Goal: Navigation & Orientation: Find specific page/section

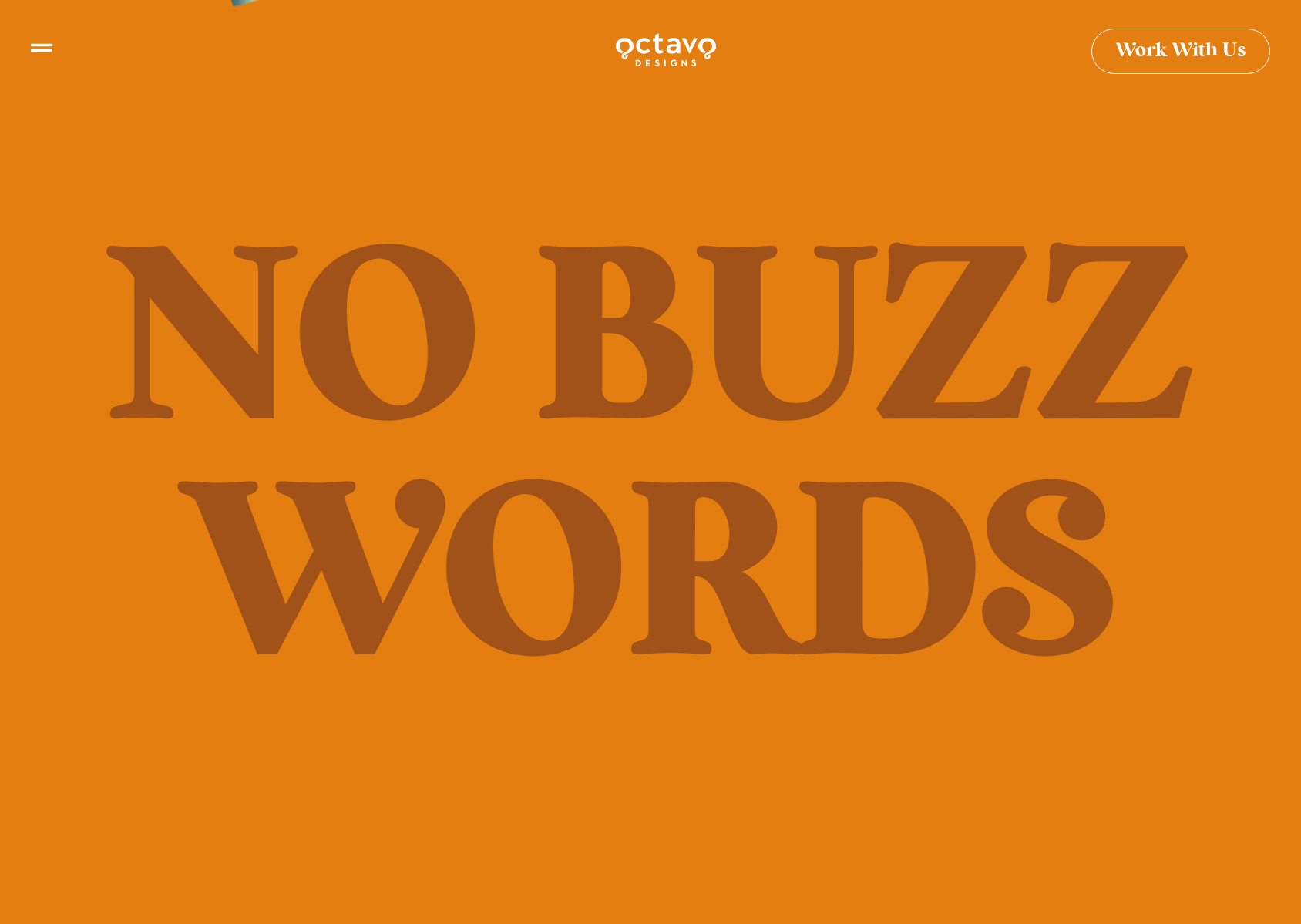
click at [39, 47] on icon at bounding box center [42, 42] width 22 height 22
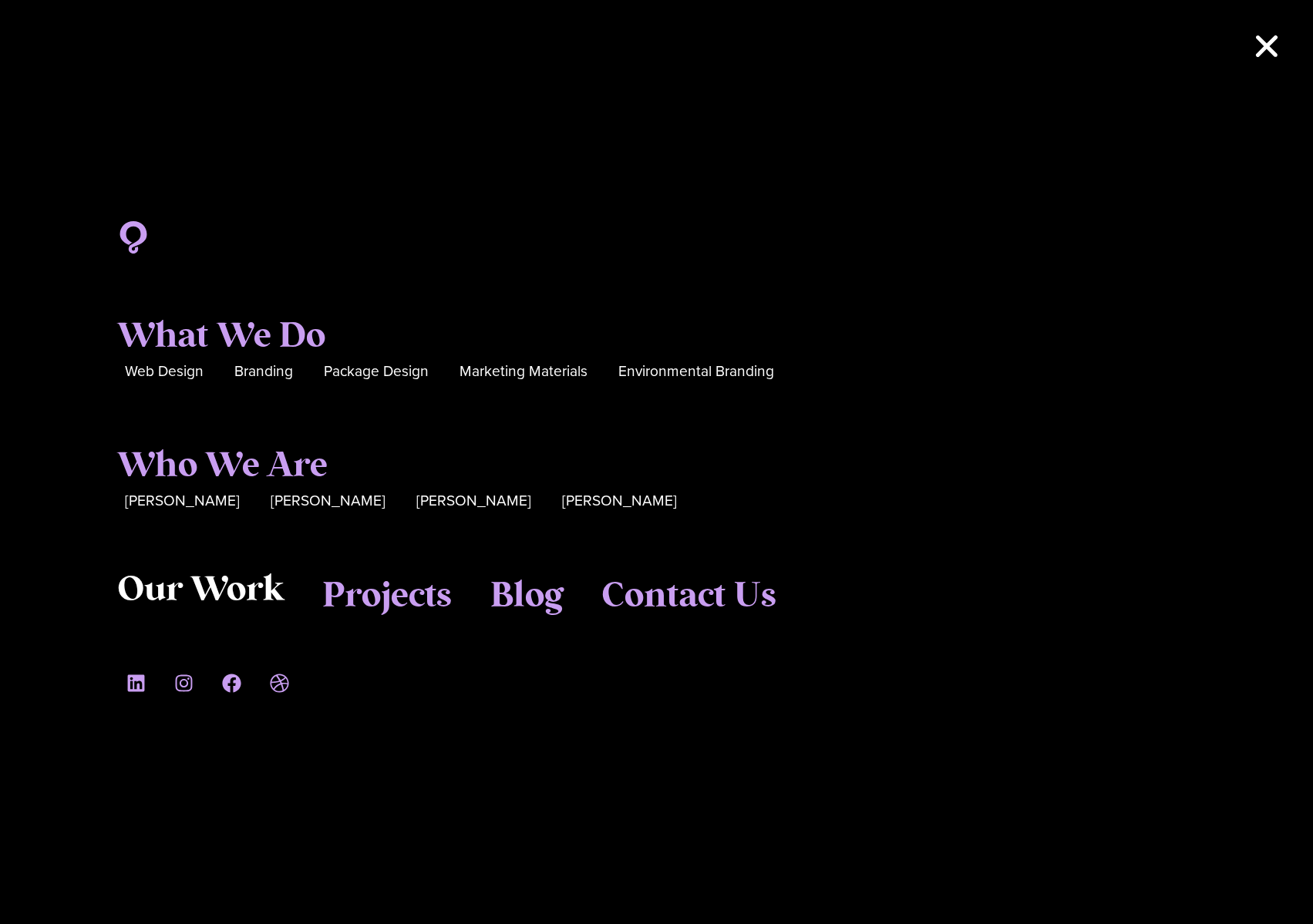
click at [201, 591] on span "Our Work" at bounding box center [201, 590] width 167 height 42
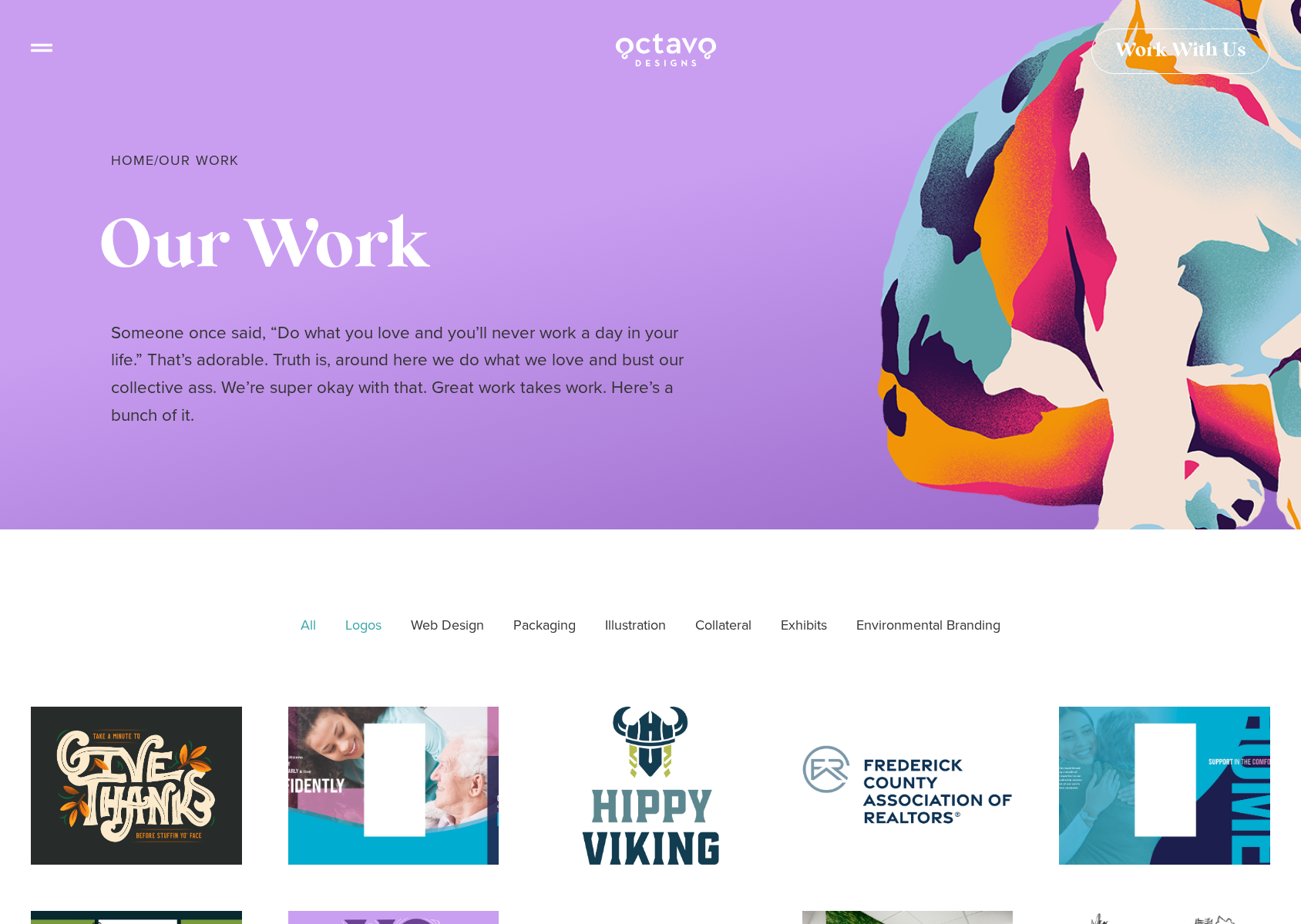
click at [357, 627] on link "Logos" at bounding box center [364, 625] width 58 height 39
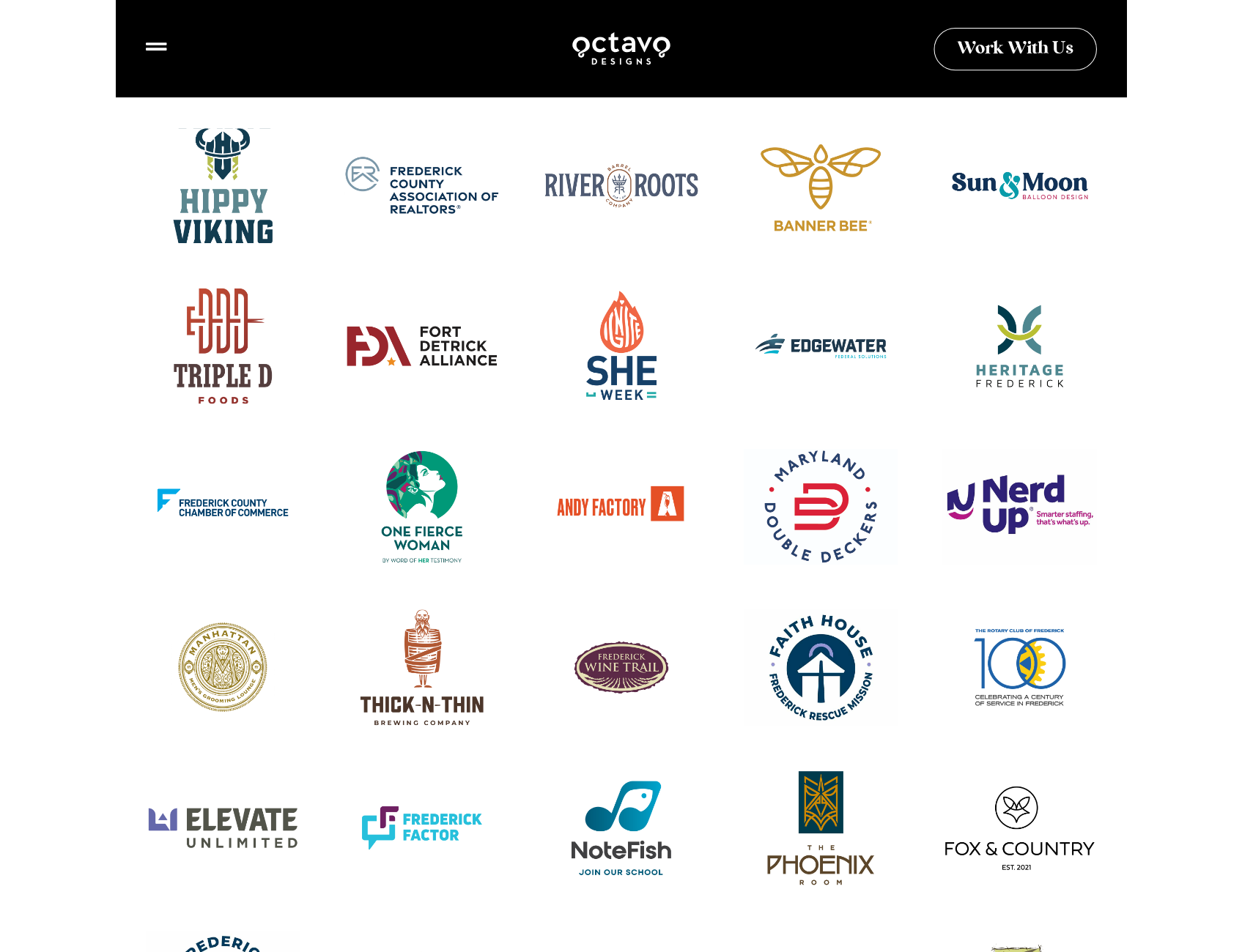
scroll to position [545, 0]
